Goal: Task Accomplishment & Management: Manage account settings

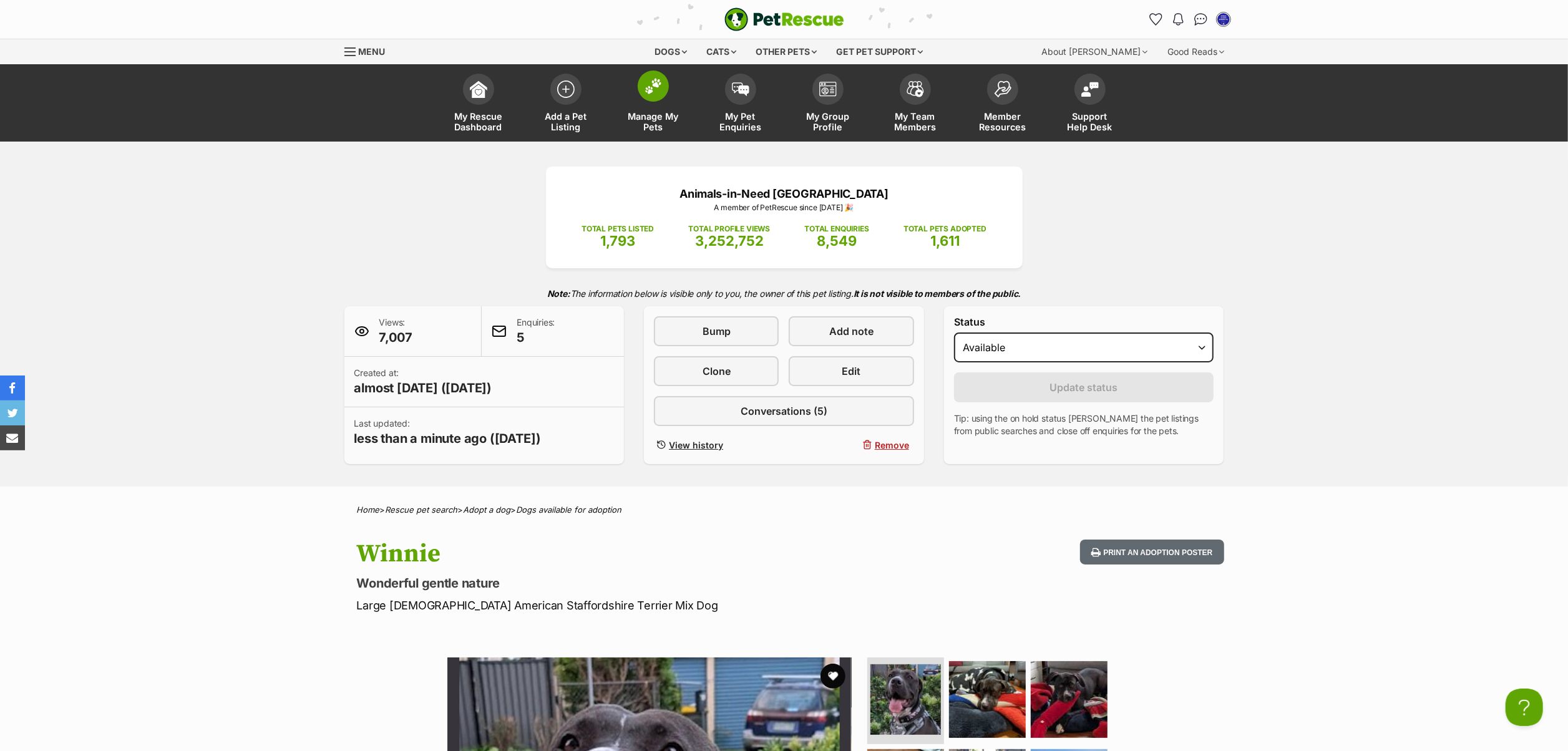
click at [655, 98] on span at bounding box center [654, 86] width 32 height 32
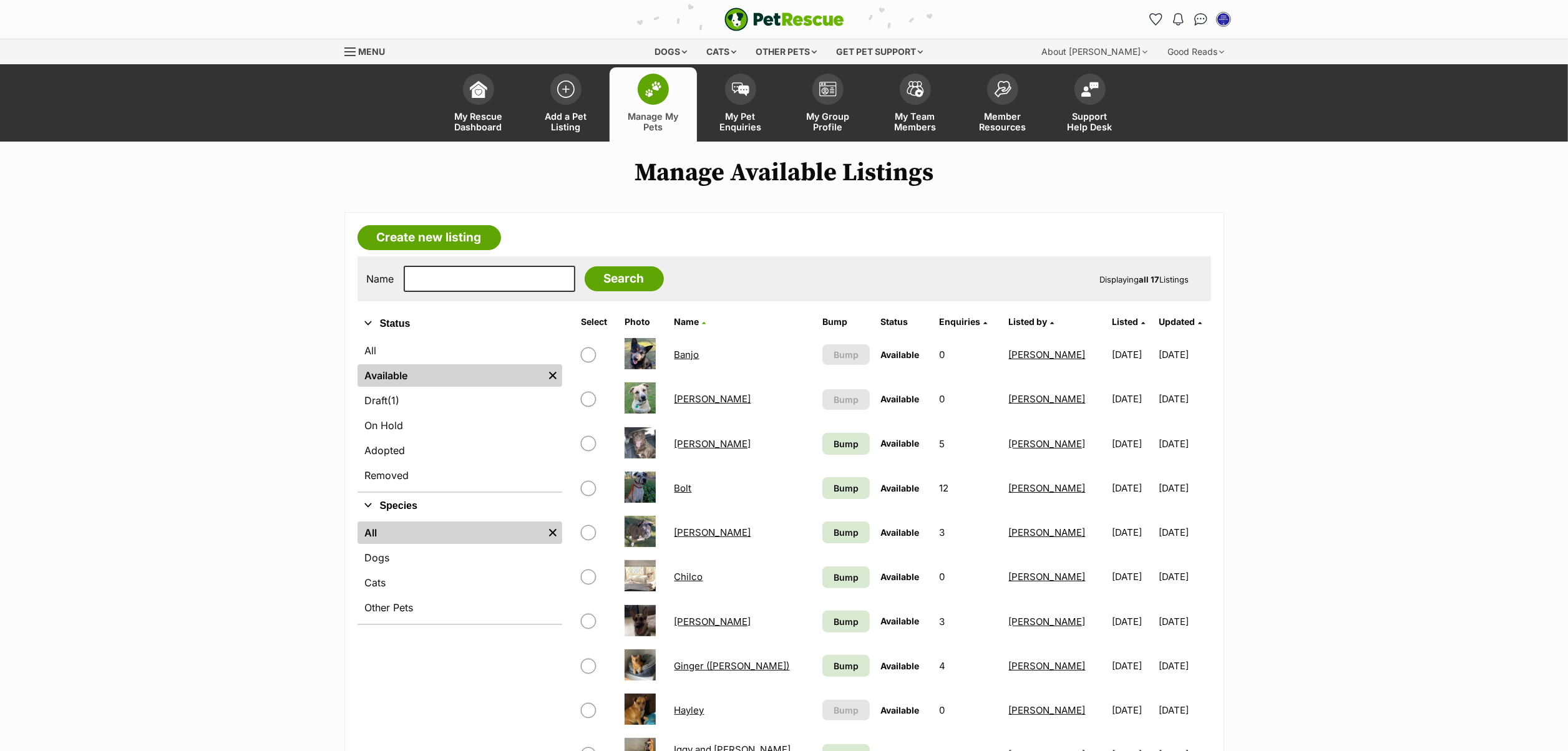
click at [694, 713] on link "Hayley" at bounding box center [689, 710] width 30 height 12
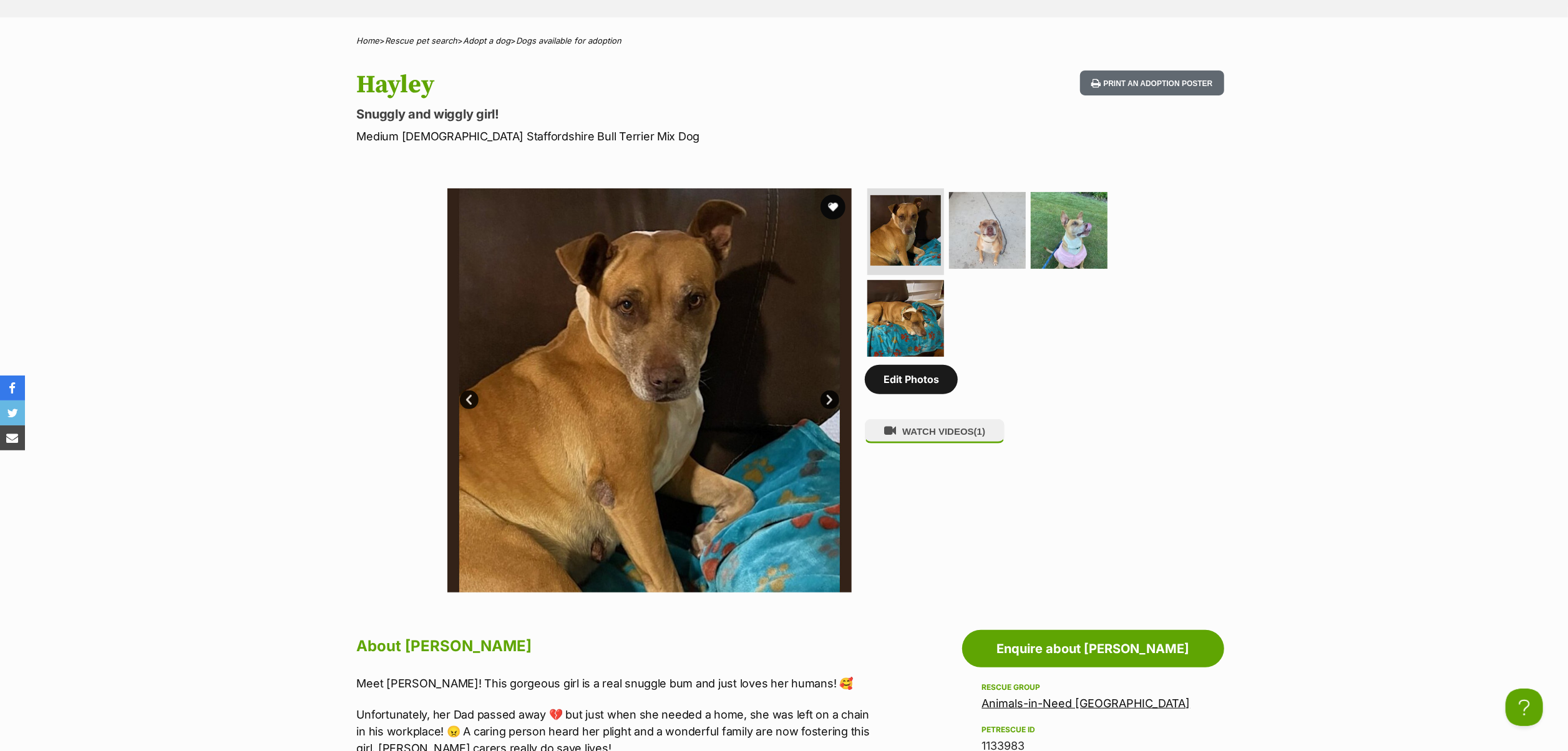
click at [914, 393] on link "Edit Photos" at bounding box center [911, 378] width 93 height 29
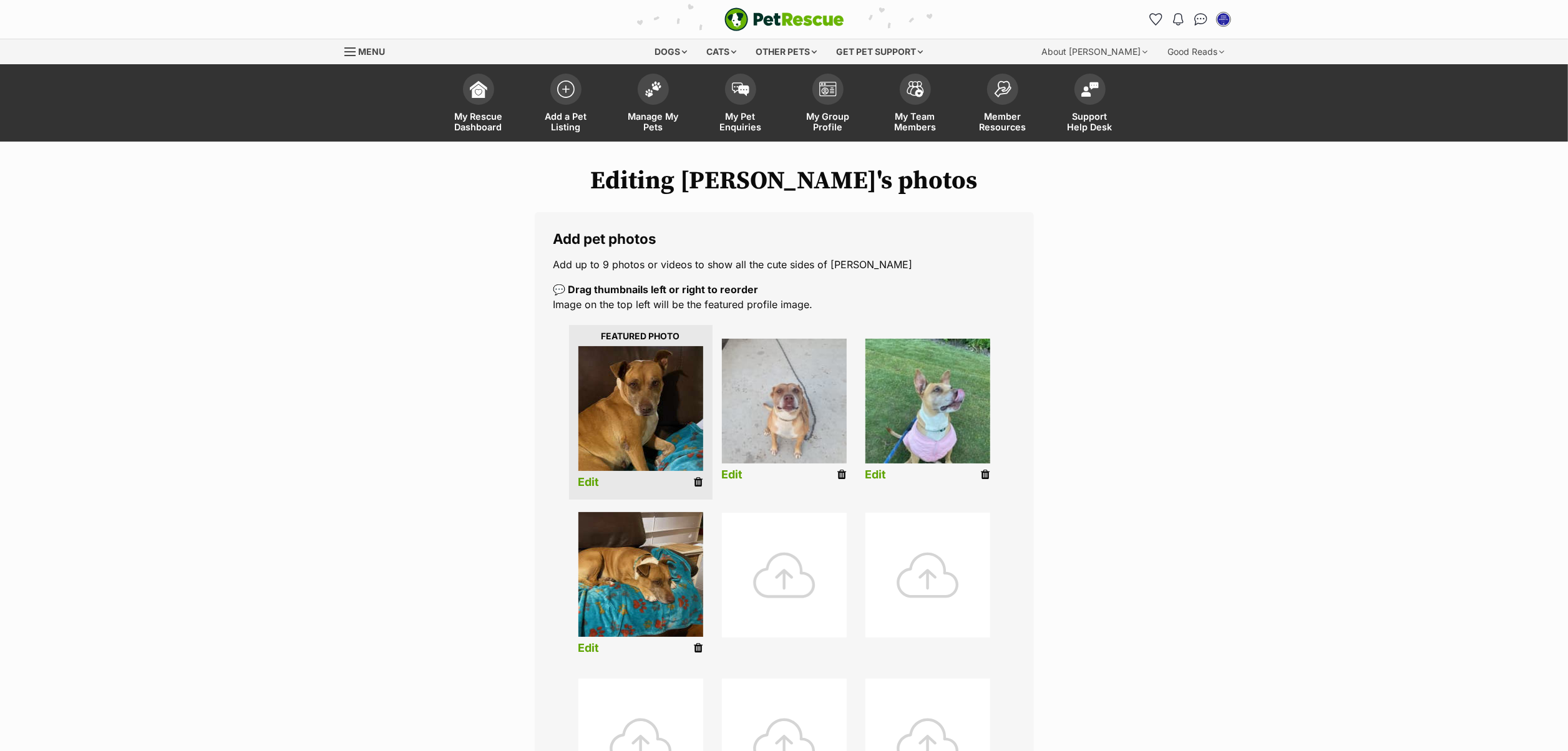
click at [775, 560] on div at bounding box center [784, 575] width 125 height 125
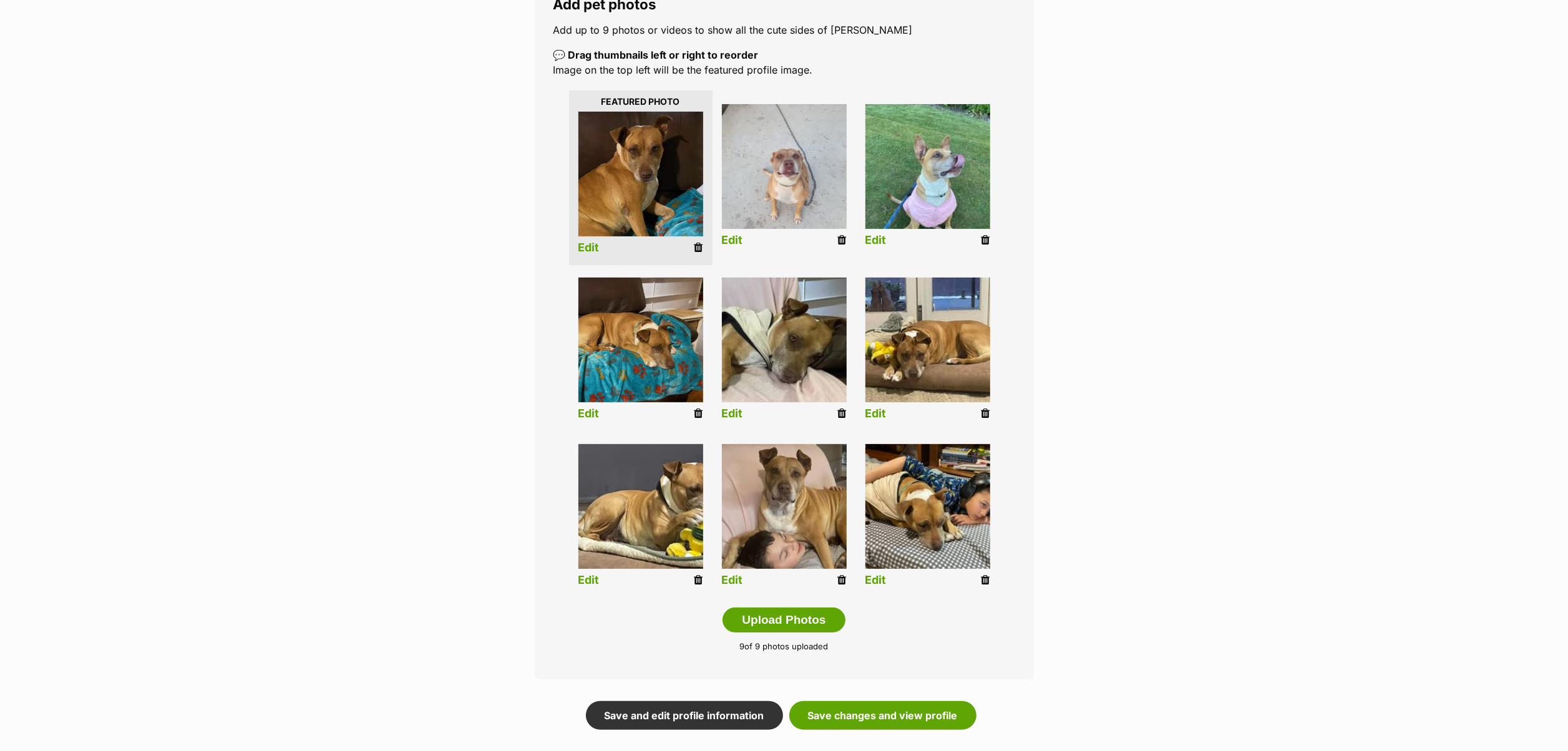
scroll to position [269, 0]
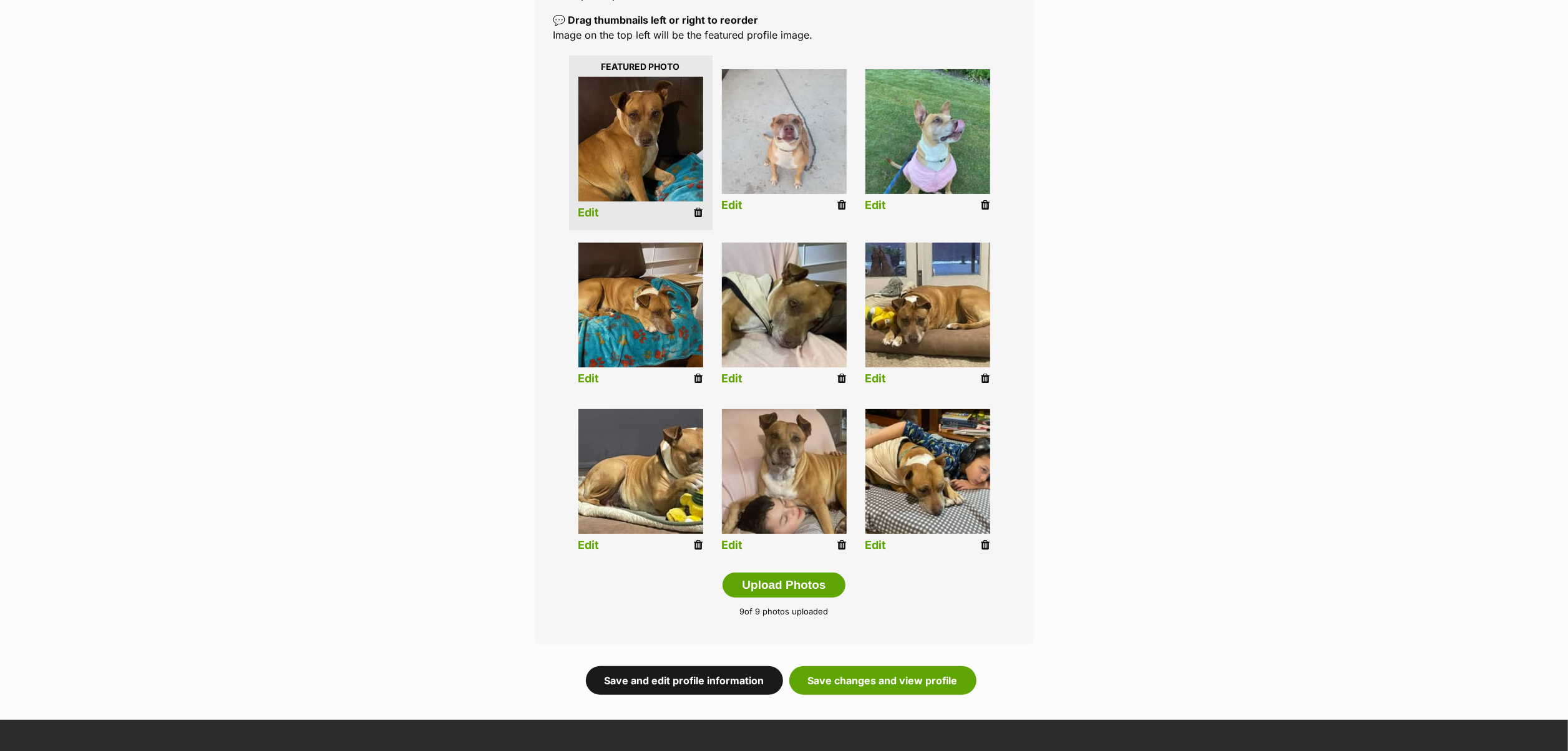
click at [730, 681] on link "Save and edit profile information" at bounding box center [684, 680] width 197 height 29
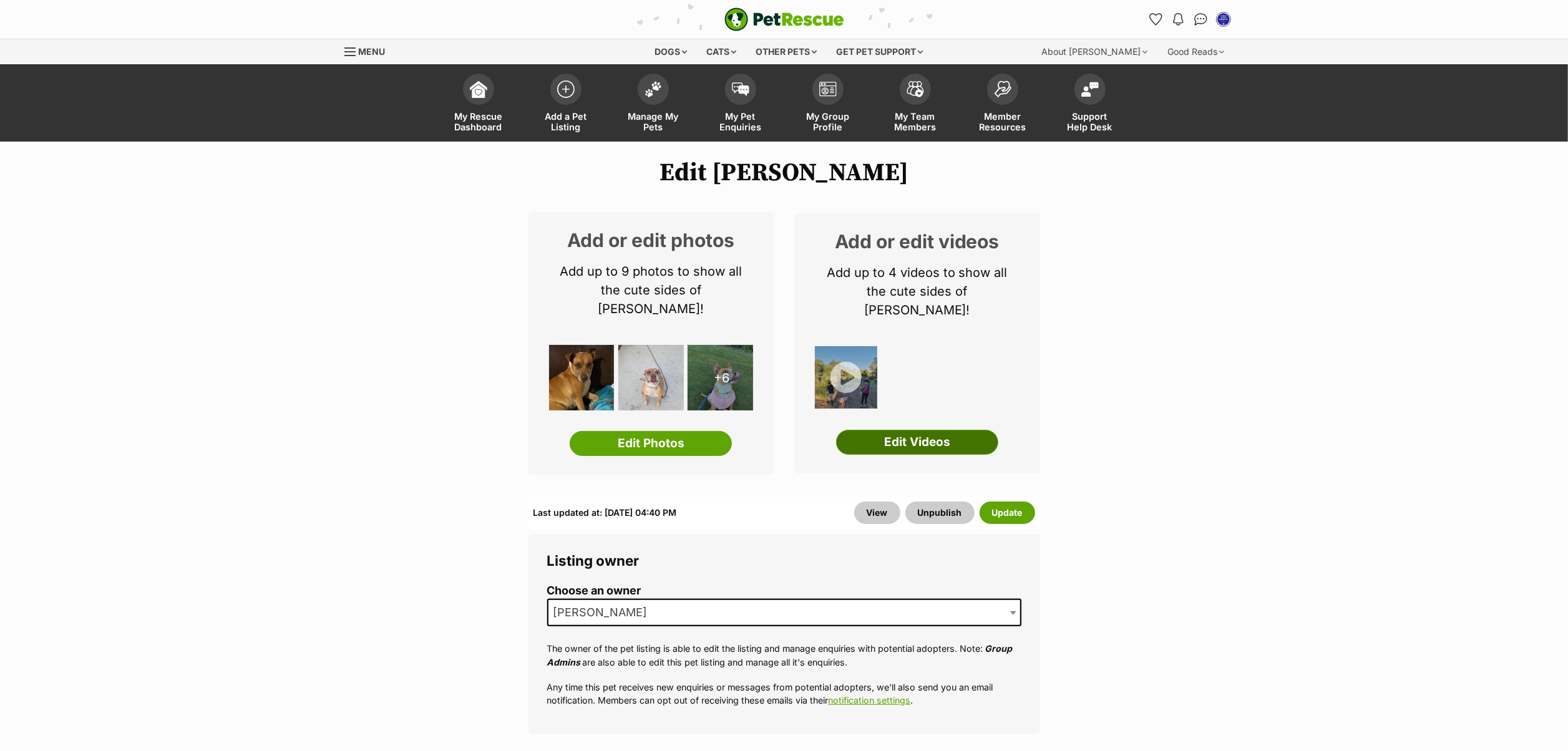
click at [924, 430] on link "Edit Videos" at bounding box center [917, 442] width 163 height 25
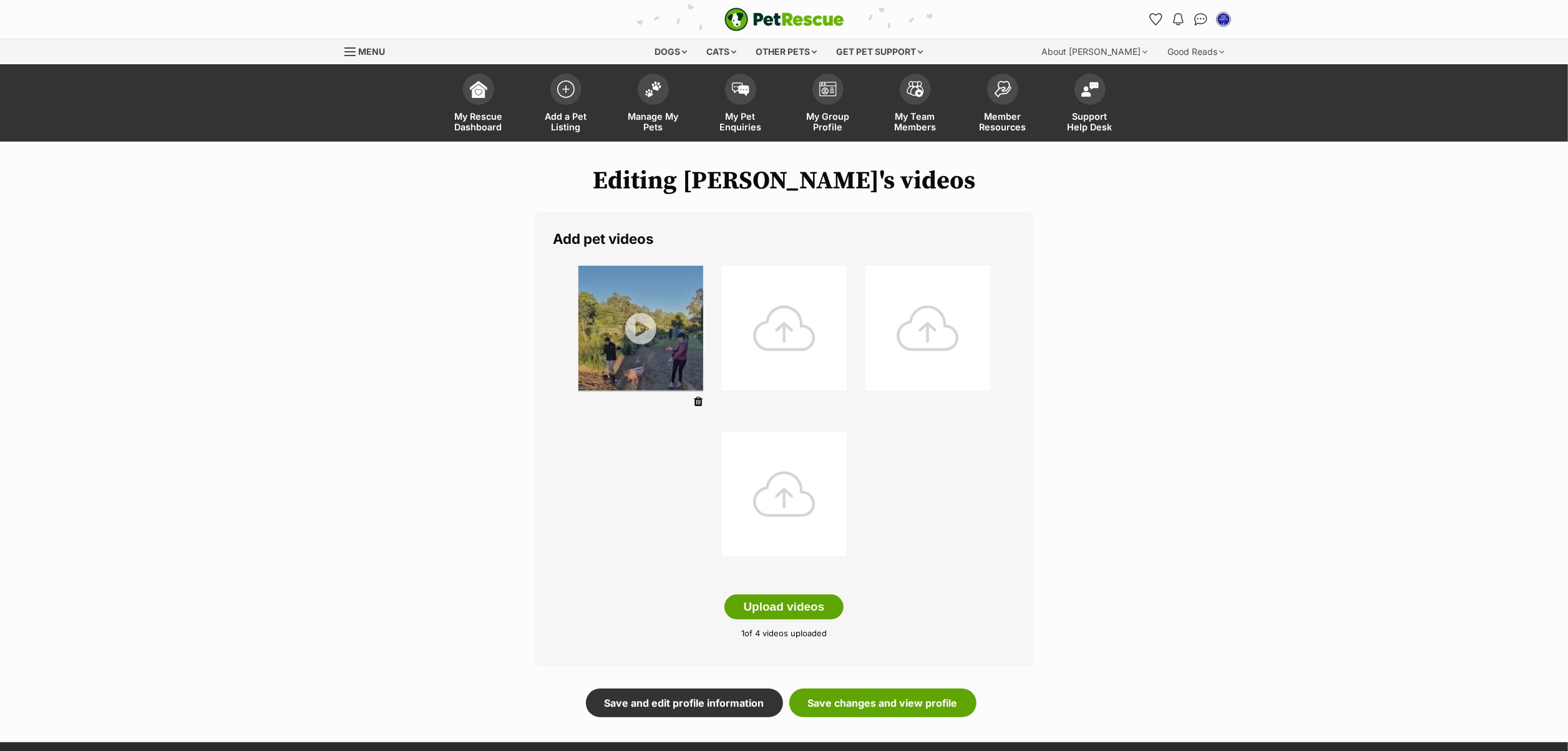
click at [784, 316] on div at bounding box center [784, 328] width 125 height 125
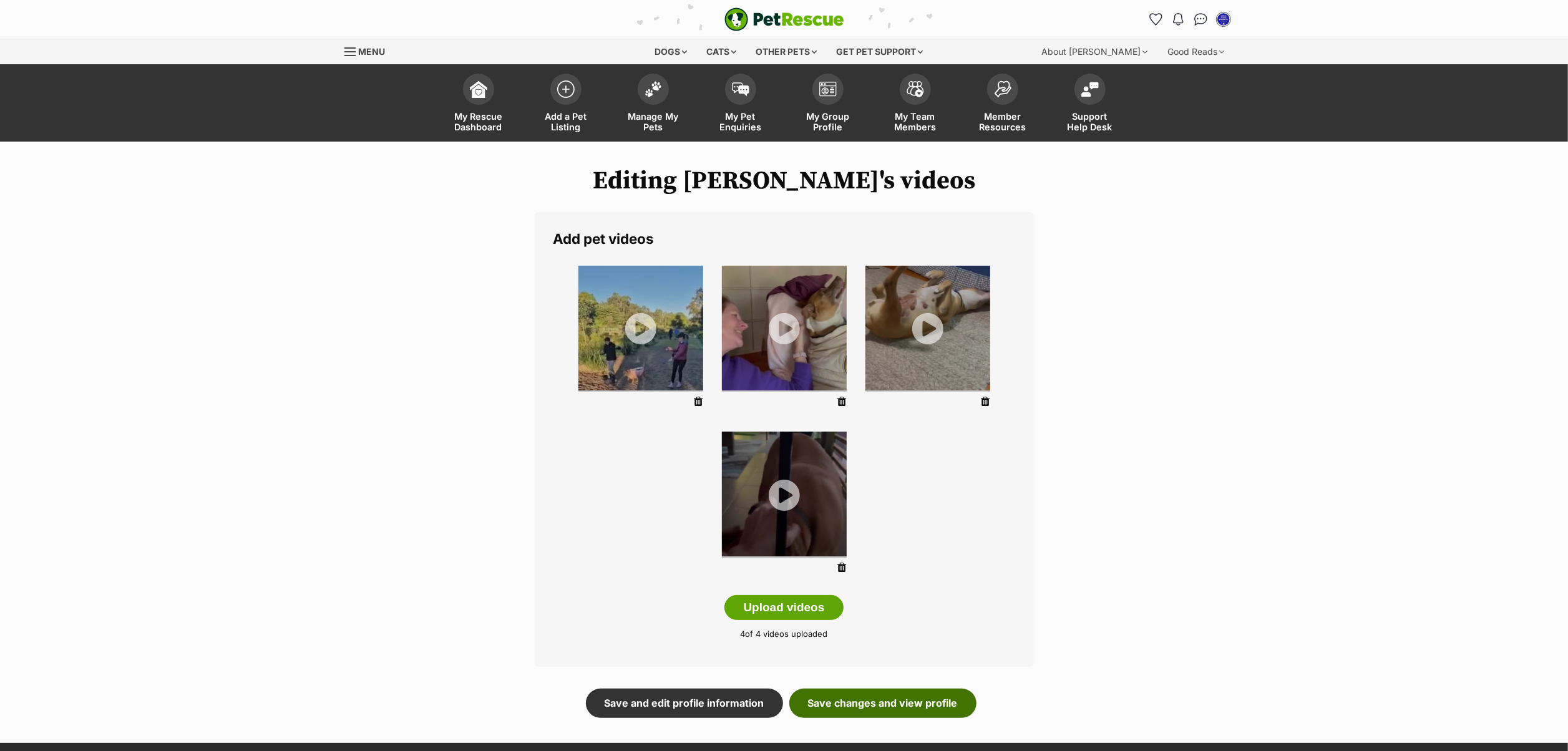
click at [888, 694] on link "Save changes and view profile" at bounding box center [883, 703] width 187 height 29
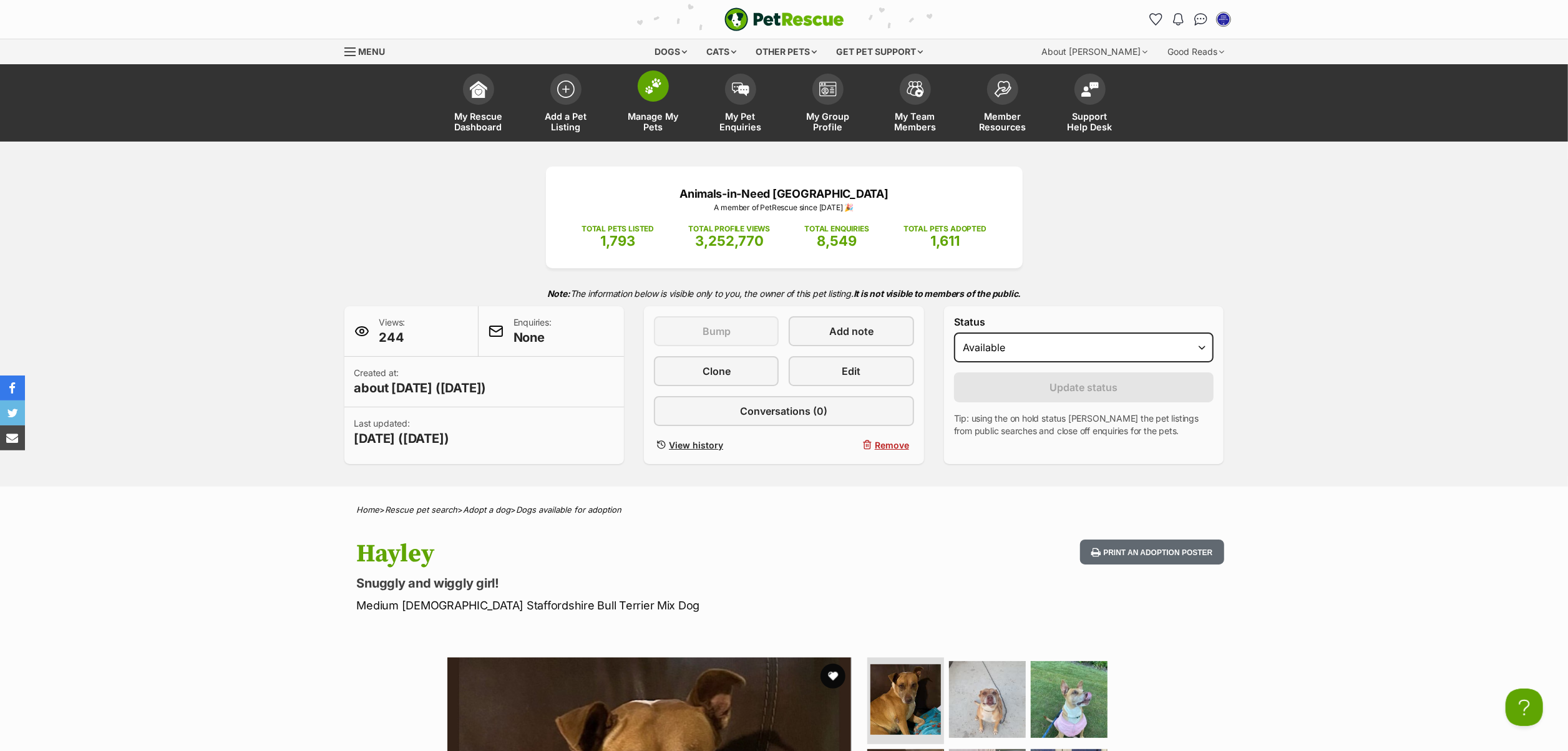
click at [665, 67] on link "Manage My Pets" at bounding box center [653, 103] width 88 height 74
